Goal: Transaction & Acquisition: Book appointment/travel/reservation

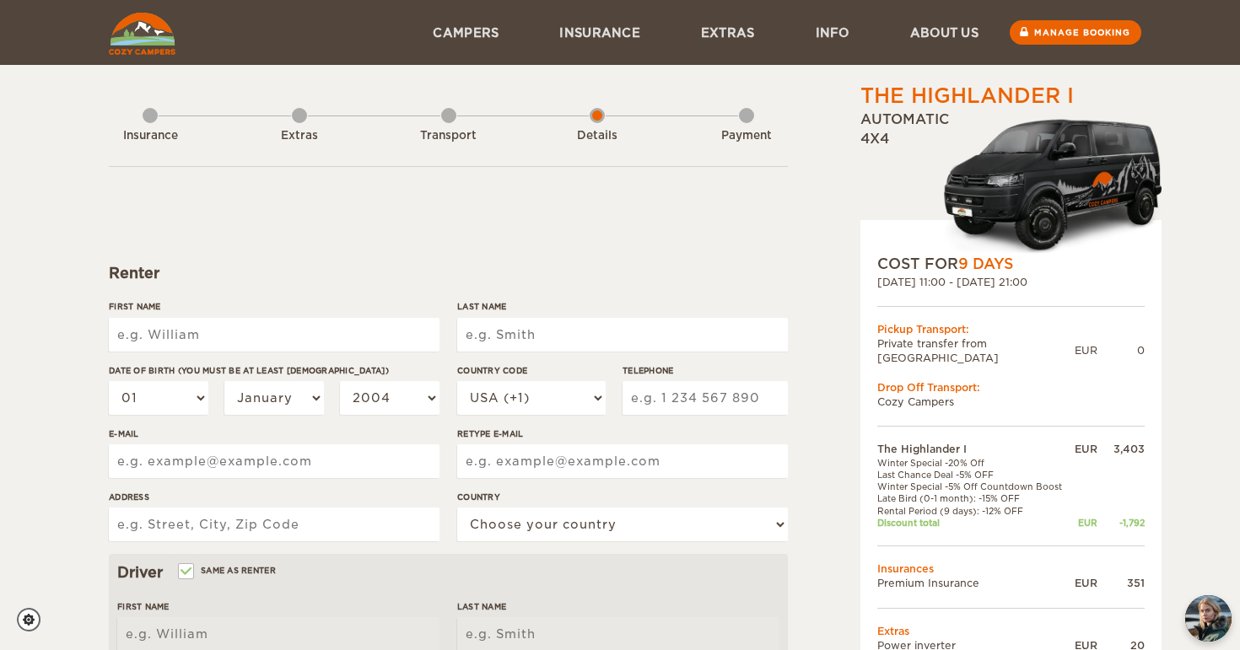
click at [175, 336] on input "First Name" at bounding box center [274, 335] width 331 height 34
type input "[PERSON_NAME]"
type input "Gaudet"
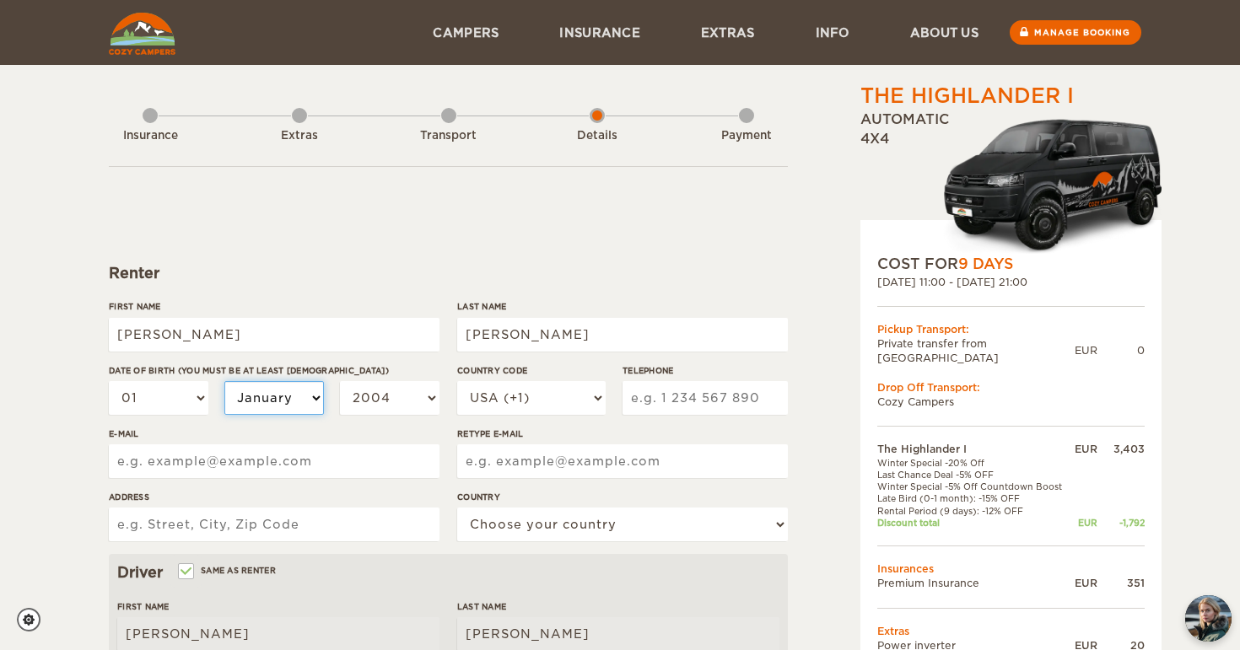
select select "02"
select select "1999"
select select "1994"
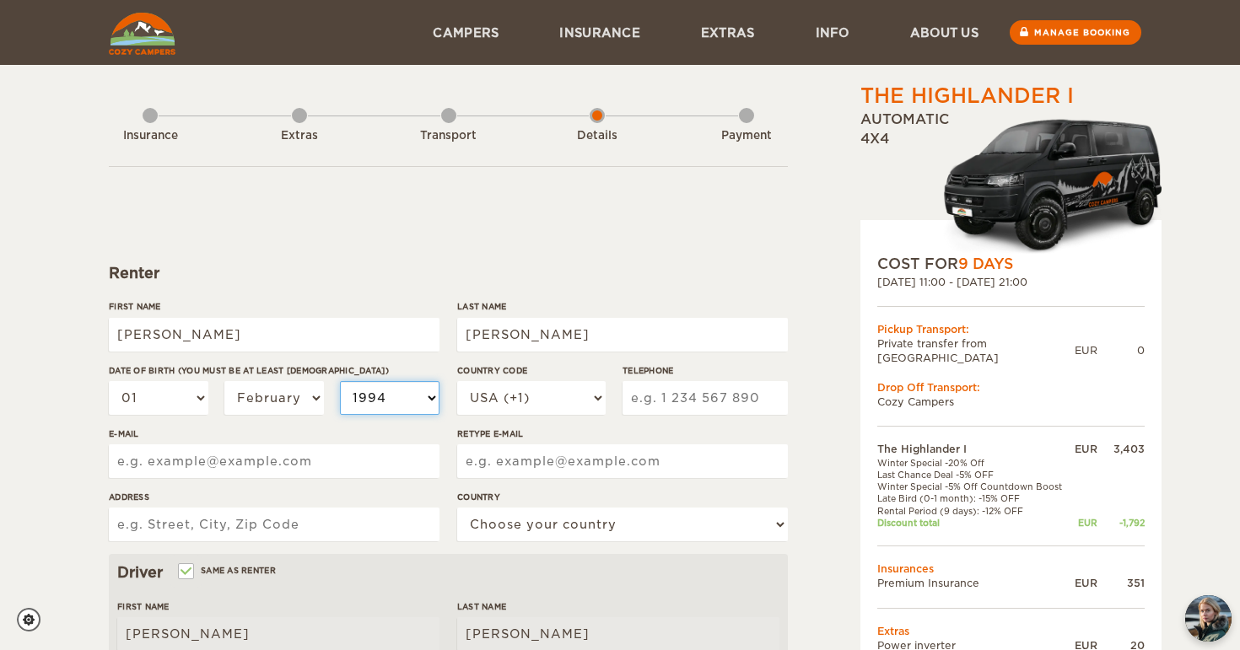
select select "1994"
click at [522, 397] on select "USA (+1) UK (+44) Germany (+49) Algeria (+213) Andorra (+376) Angola (+244) Ang…" at bounding box center [531, 398] width 148 height 34
select select "1"
type input "1"
type input "7802934654"
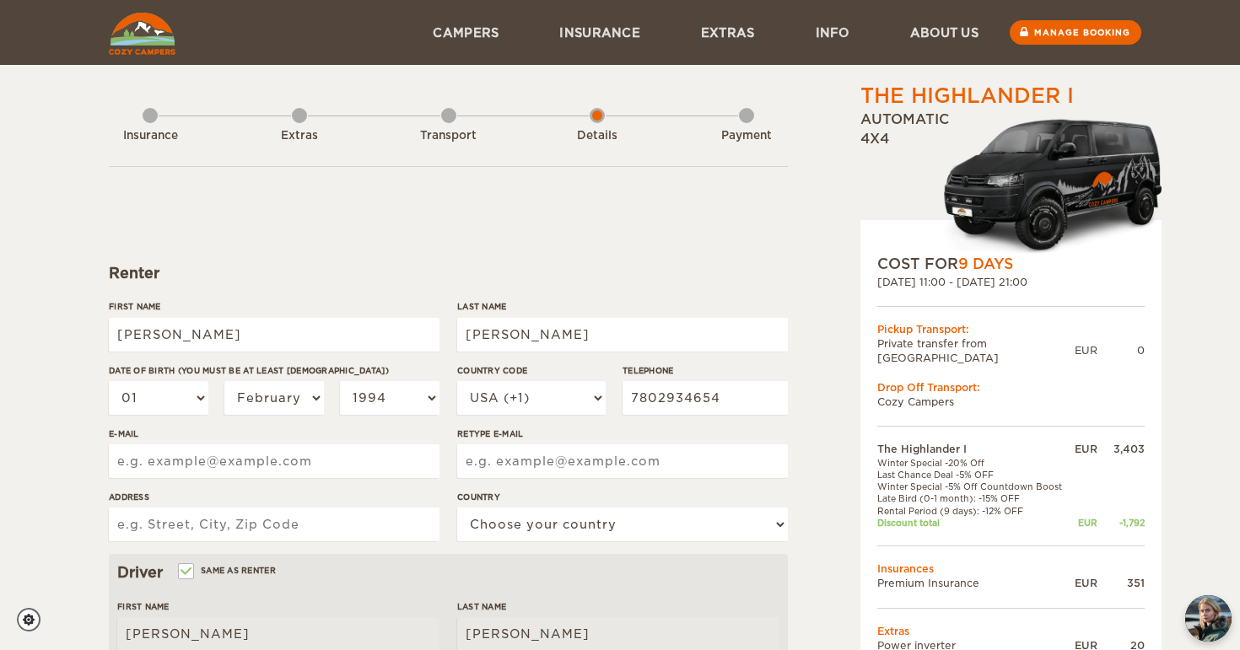
click at [254, 465] on input "E-mail" at bounding box center [274, 461] width 331 height 34
type input "mattjamesgaudet@gmail.com"
type input "407, 12322 102 Avenue Northwest"
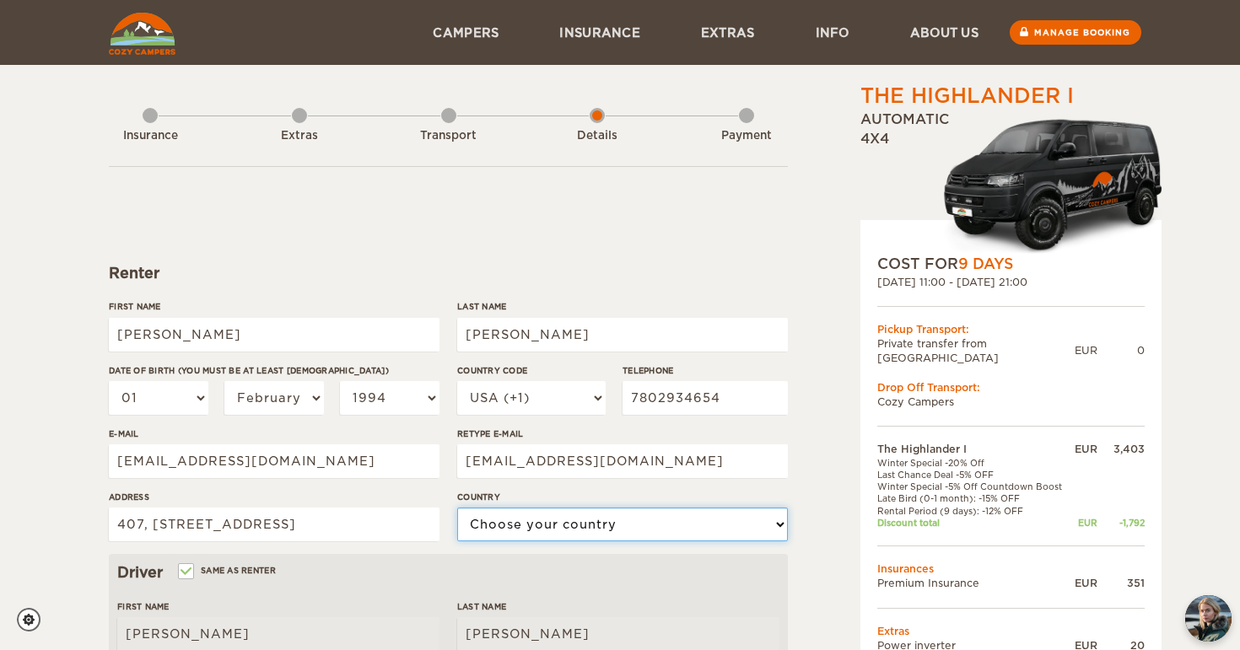
select select "38"
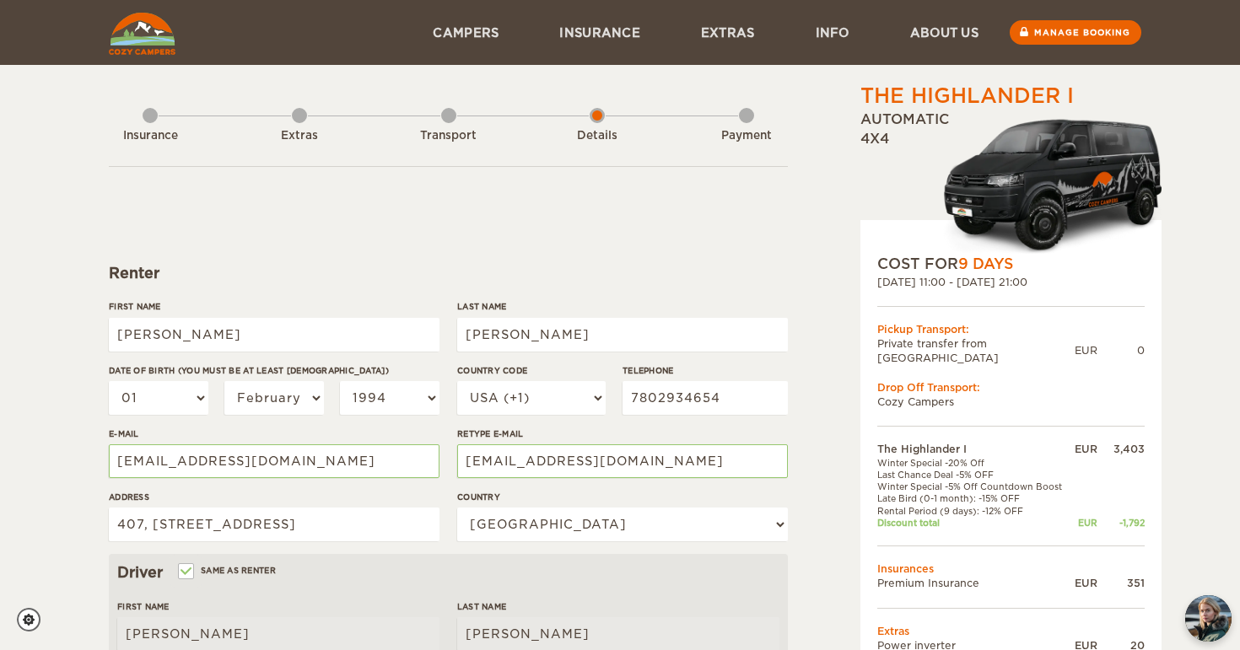
click at [57, 485] on div "The Highlander I Expand Collapse Total 2,187 EUR Automatic 4x4 COST FOR 9 Days …" at bounding box center [620, 548] width 1240 height 1096
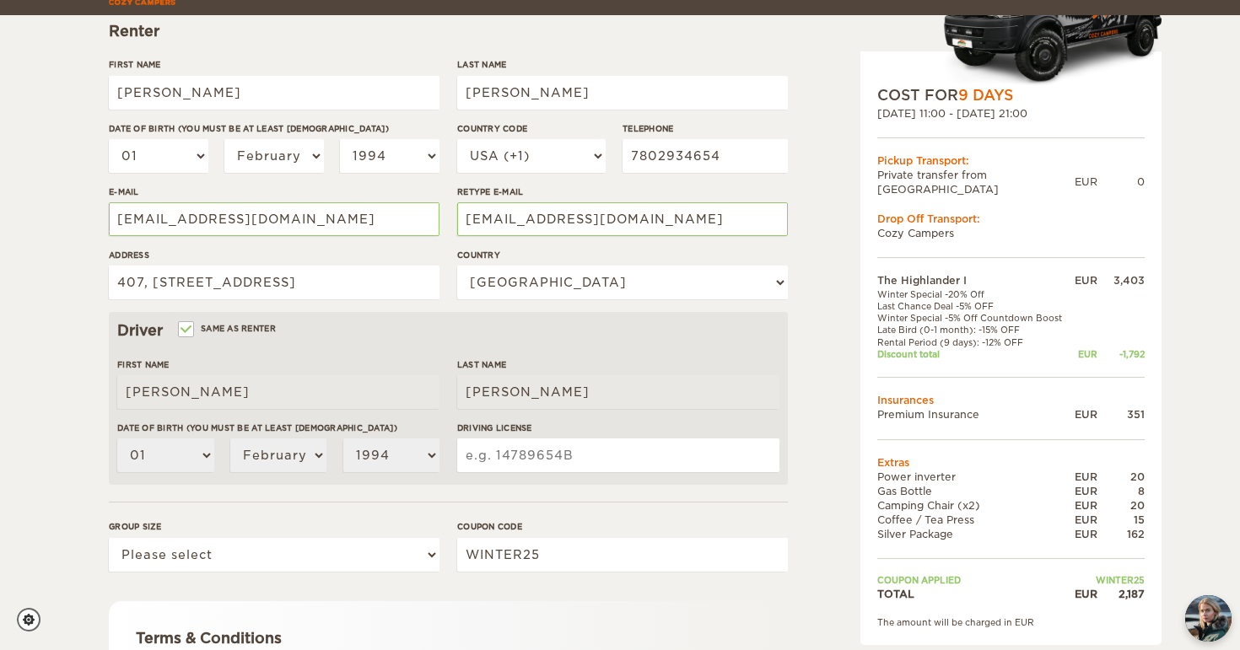
scroll to position [265, 0]
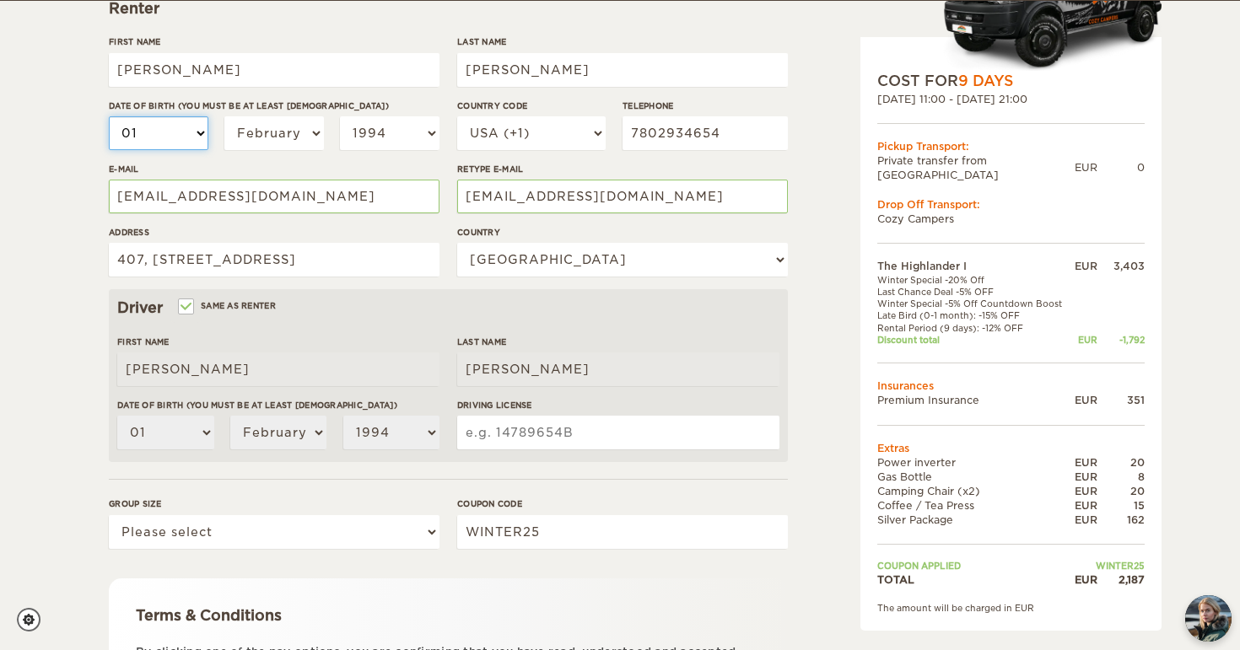
click at [182, 134] on select "01 02 03 04 05 06 07 08 09 10 11 12 13 14 15 16 17 18 19 20 21 22 23 24 25 26 2…" at bounding box center [159, 133] width 100 height 34
select select "10"
click at [51, 379] on div "The Highlander I Expand Collapse Total 2,187 EUR Automatic 4x4 COST FOR 9 Days …" at bounding box center [620, 283] width 1240 height 1096
click at [527, 425] on input "Driving License" at bounding box center [618, 433] width 322 height 34
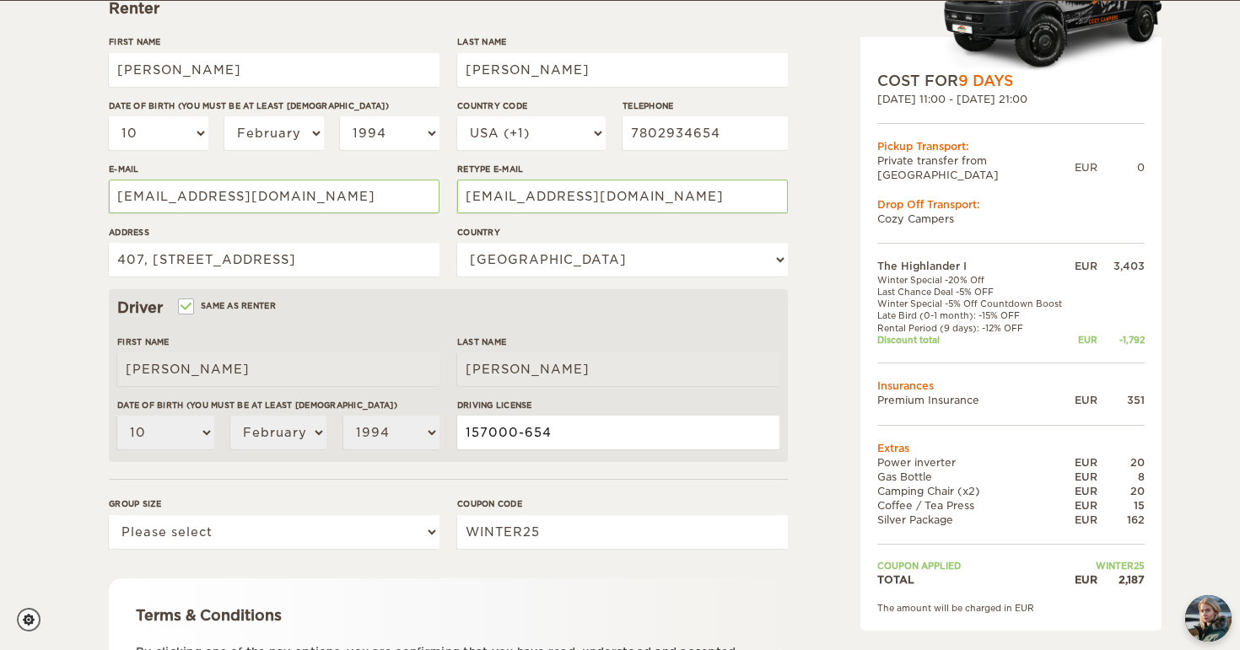
type input "157000-654"
click at [367, 521] on select "Please select 1 2" at bounding box center [274, 532] width 331 height 34
select select "2"
click at [72, 522] on div "The Highlander I Expand Collapse Total 2,187 EUR Automatic 4x4 COST FOR 9 Days …" at bounding box center [620, 283] width 1240 height 1096
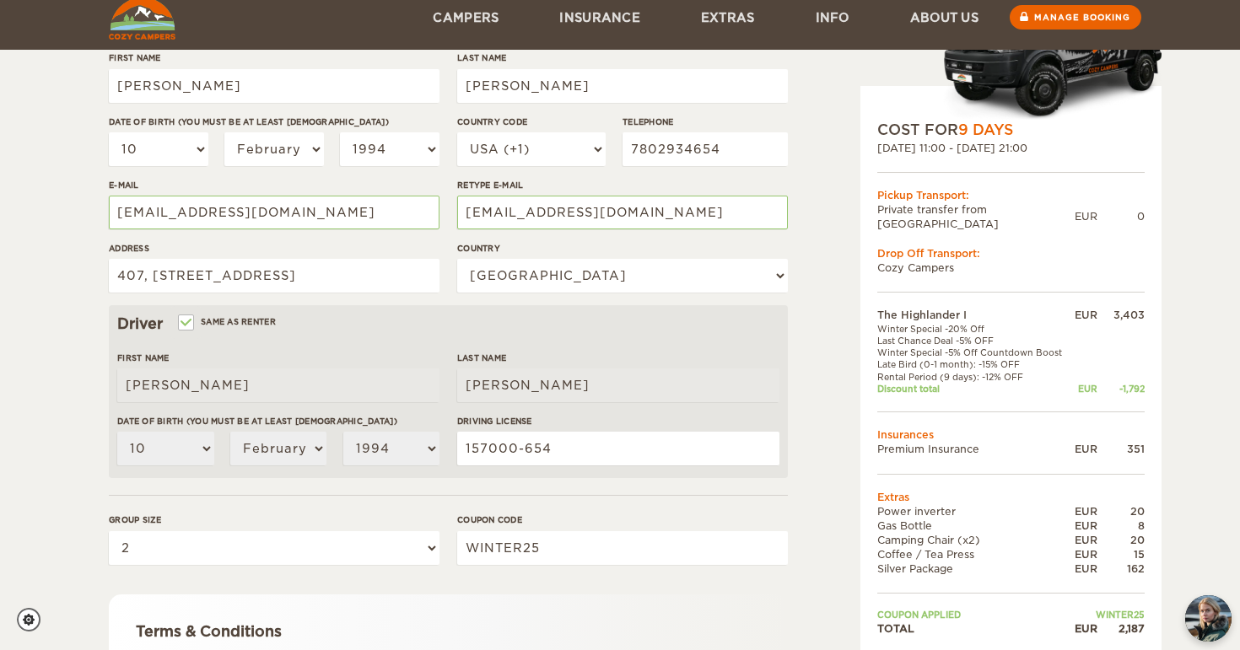
scroll to position [447, 0]
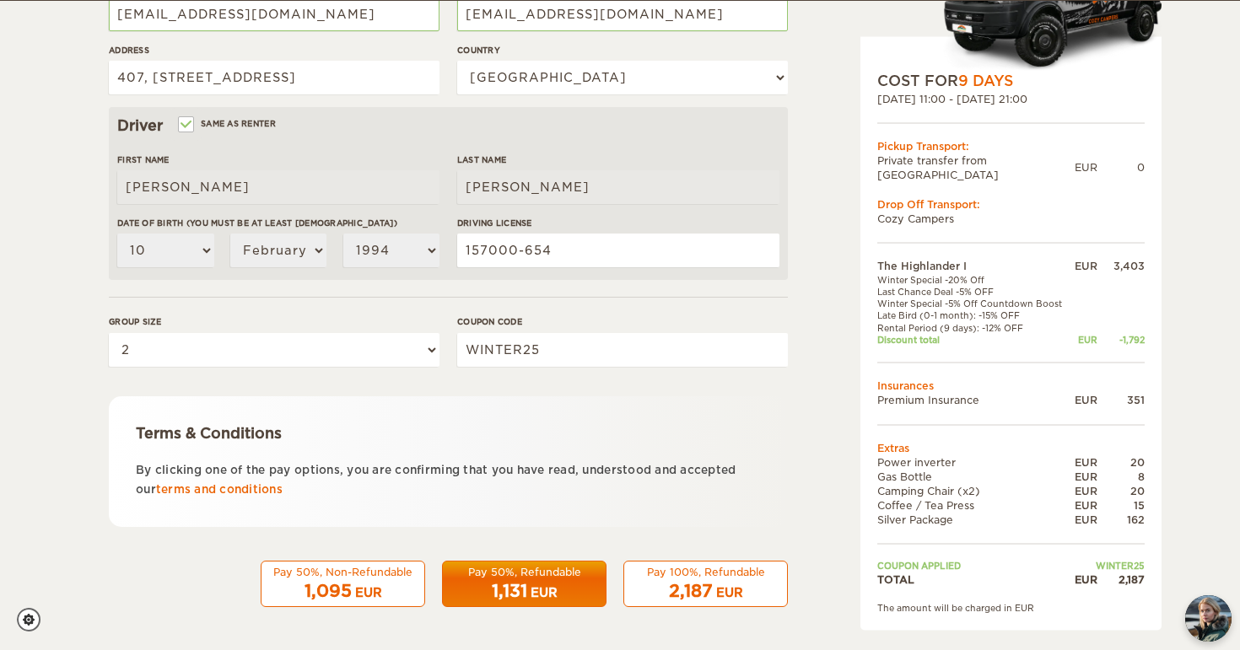
click at [692, 589] on span "2,187" at bounding box center [691, 591] width 44 height 20
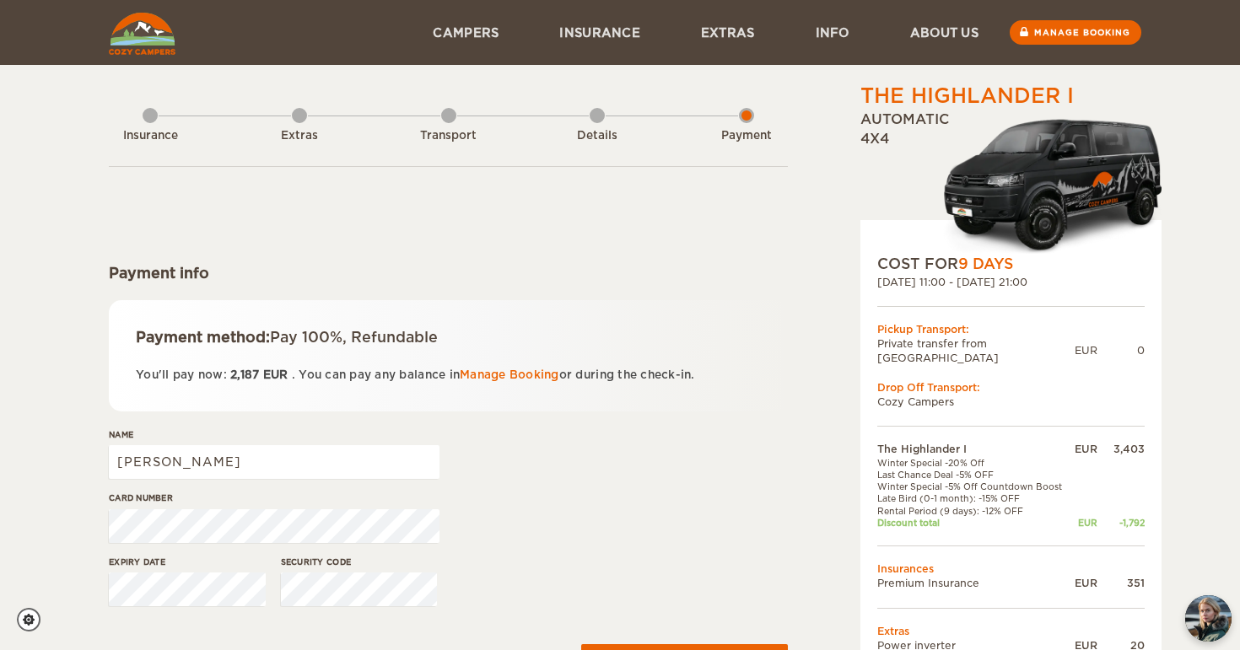
click at [237, 373] on span "2,187" at bounding box center [244, 375] width 29 height 13
copy span "2,187"
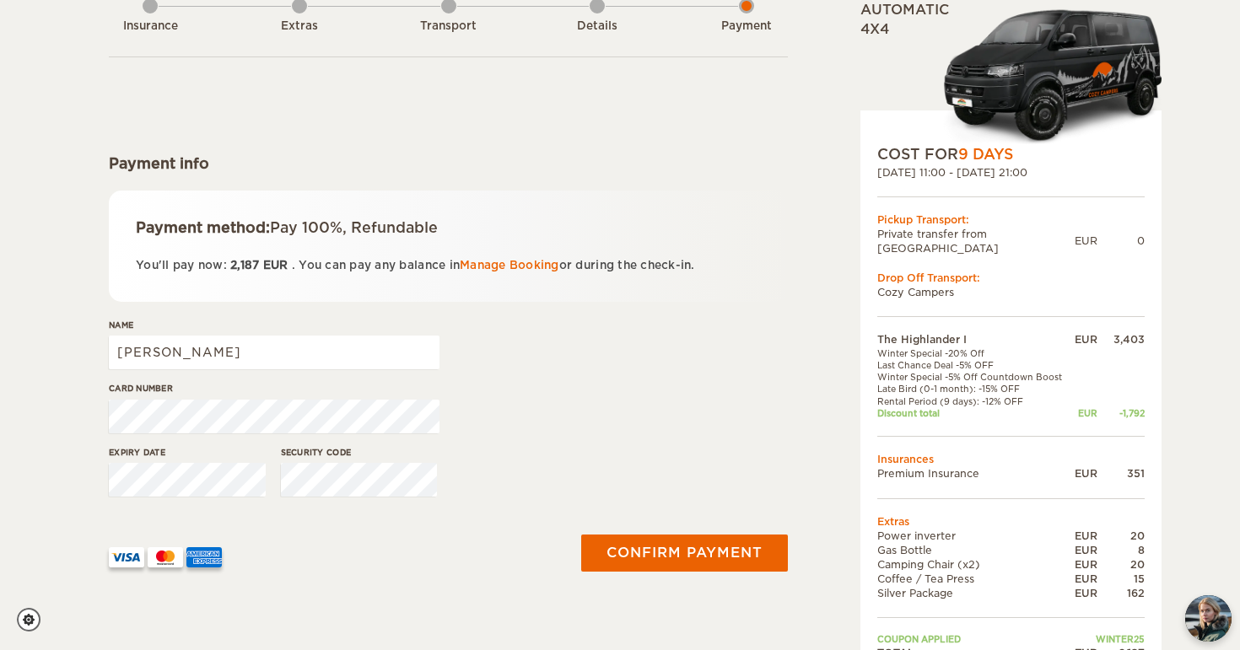
scroll to position [116, 0]
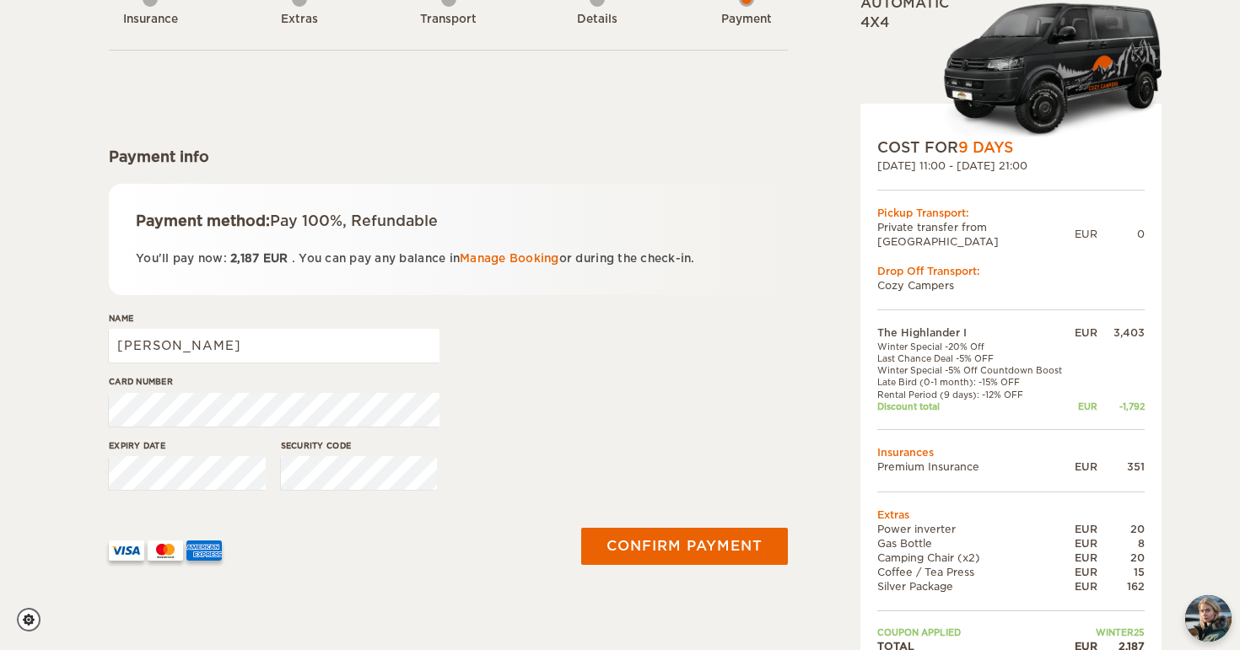
click at [313, 329] on div "Name [PERSON_NAME]" at bounding box center [274, 343] width 331 height 63
click at [309, 348] on input "[PERSON_NAME]" at bounding box center [274, 346] width 331 height 34
type input "[PERSON_NAME]"
click at [708, 340] on div "Name [PERSON_NAME]" at bounding box center [448, 343] width 679 height 63
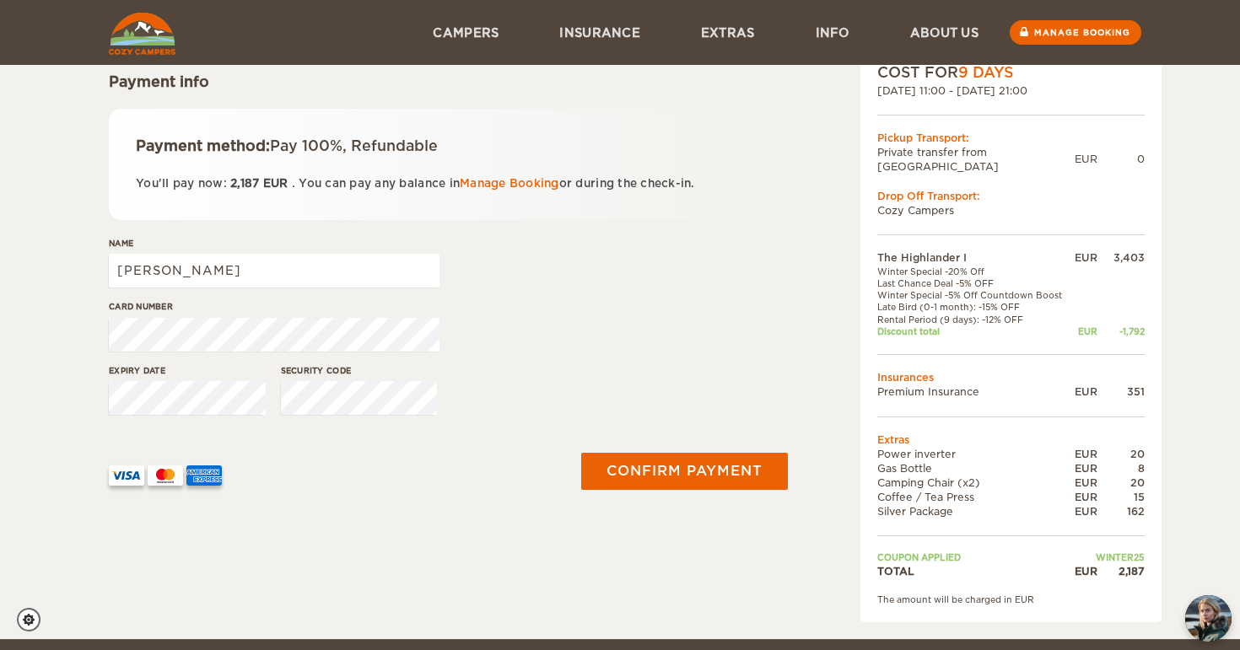
scroll to position [192, 0]
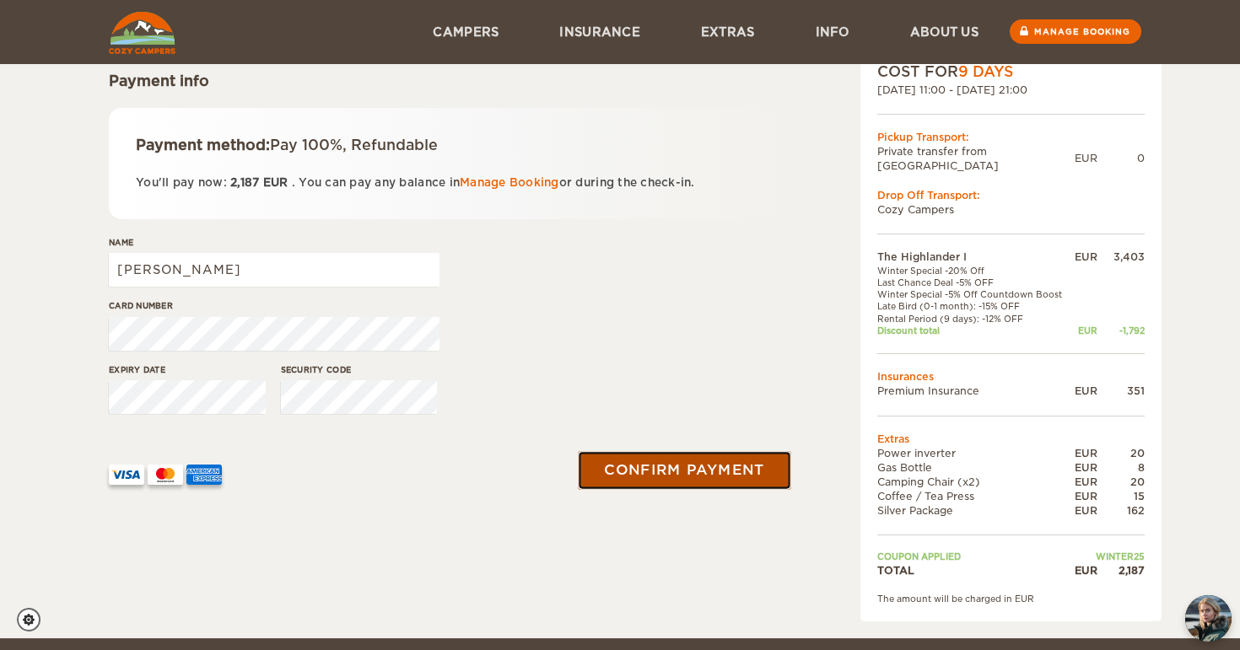
click at [733, 470] on button "Confirm payment" at bounding box center [684, 470] width 213 height 38
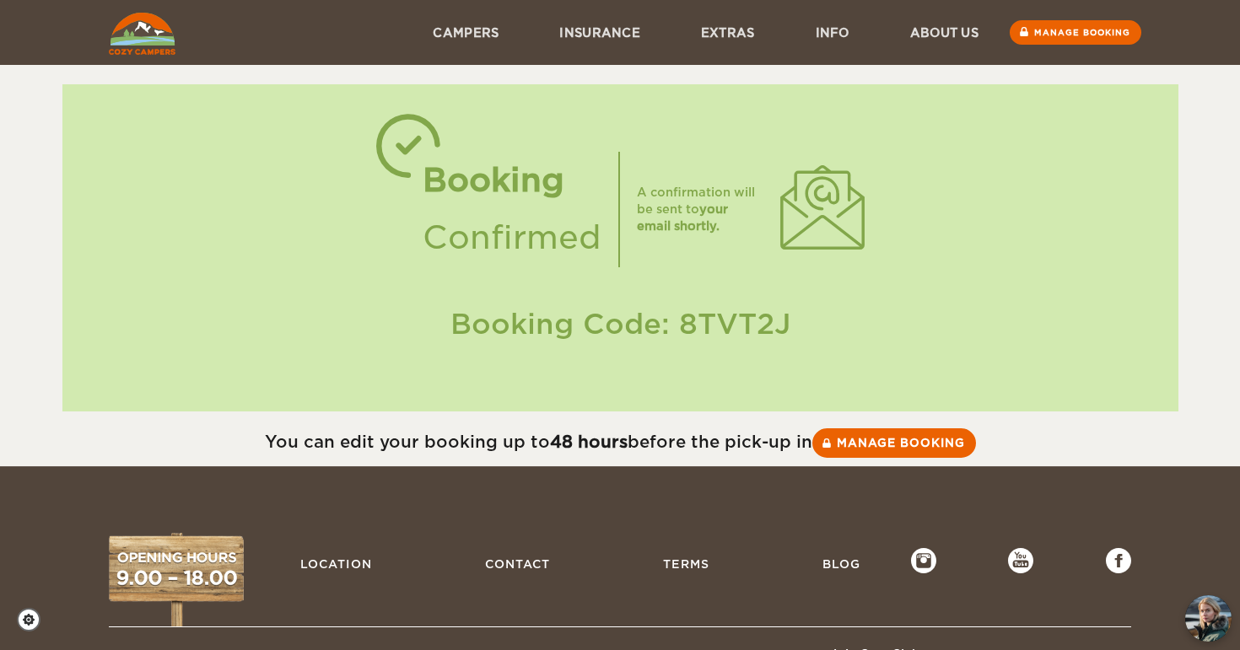
click at [121, 36] on img at bounding box center [142, 34] width 67 height 42
